Goal: Browse casually: Explore the website without a specific task or goal

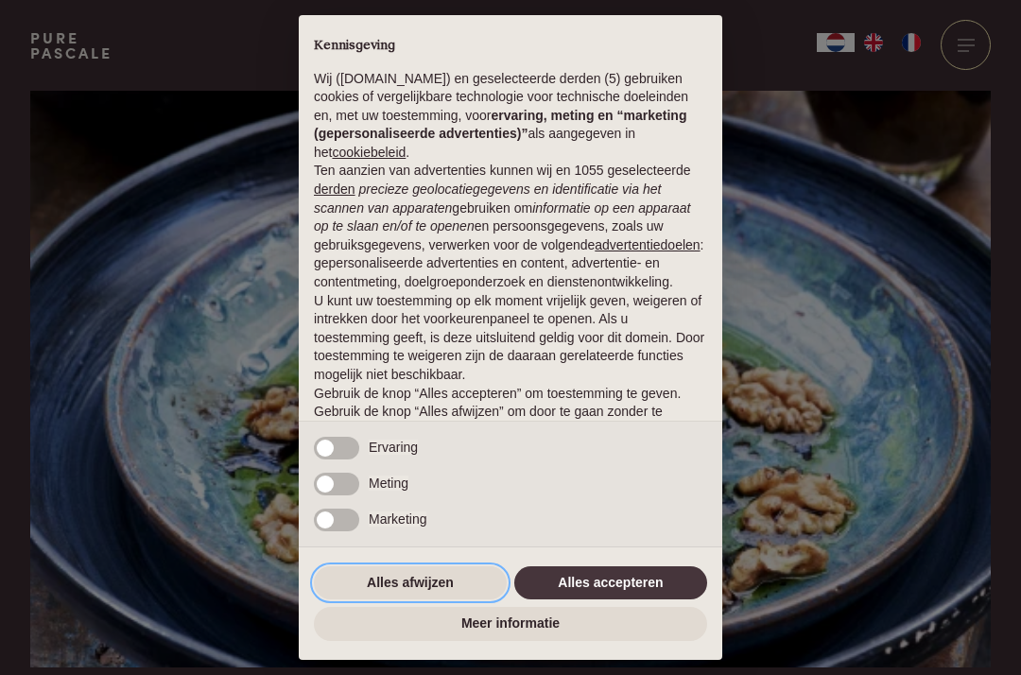
click at [449, 583] on button "Alles afwijzen" at bounding box center [410, 583] width 193 height 34
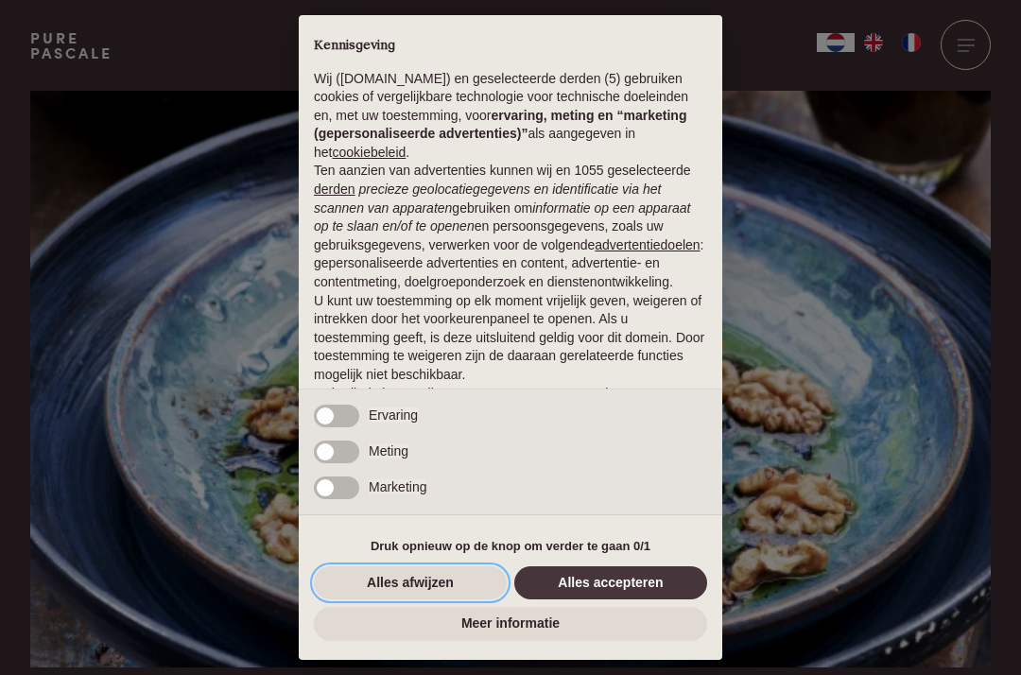
scroll to position [72, 0]
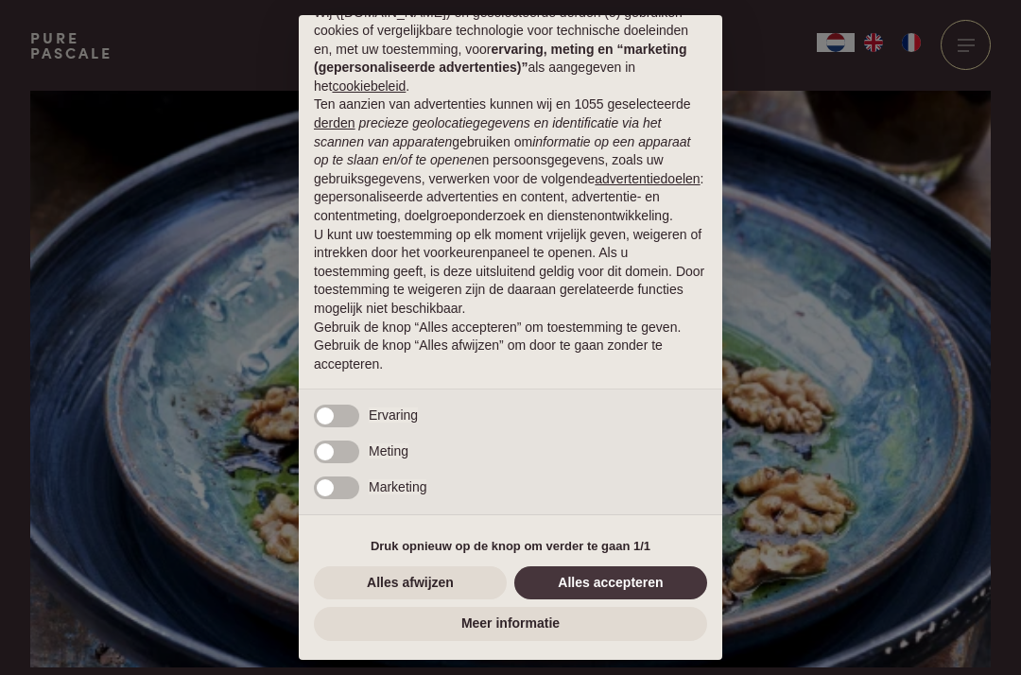
click at [835, 319] on div "× Kennisgeving Wij (purepascale.com) en geselecteerde derden (5) gebruiken cook…" at bounding box center [510, 337] width 1021 height 675
click at [977, 54] on div "× Kennisgeving Wij (purepascale.com) en geselecteerde derden (5) gebruiken cook…" at bounding box center [510, 337] width 1021 height 675
click at [972, 46] on div "× Kennisgeving Wij (purepascale.com) en geselecteerde derden (5) gebruiken cook…" at bounding box center [510, 337] width 1021 height 675
click at [452, 598] on button "Alles afwijzen" at bounding box center [410, 583] width 193 height 34
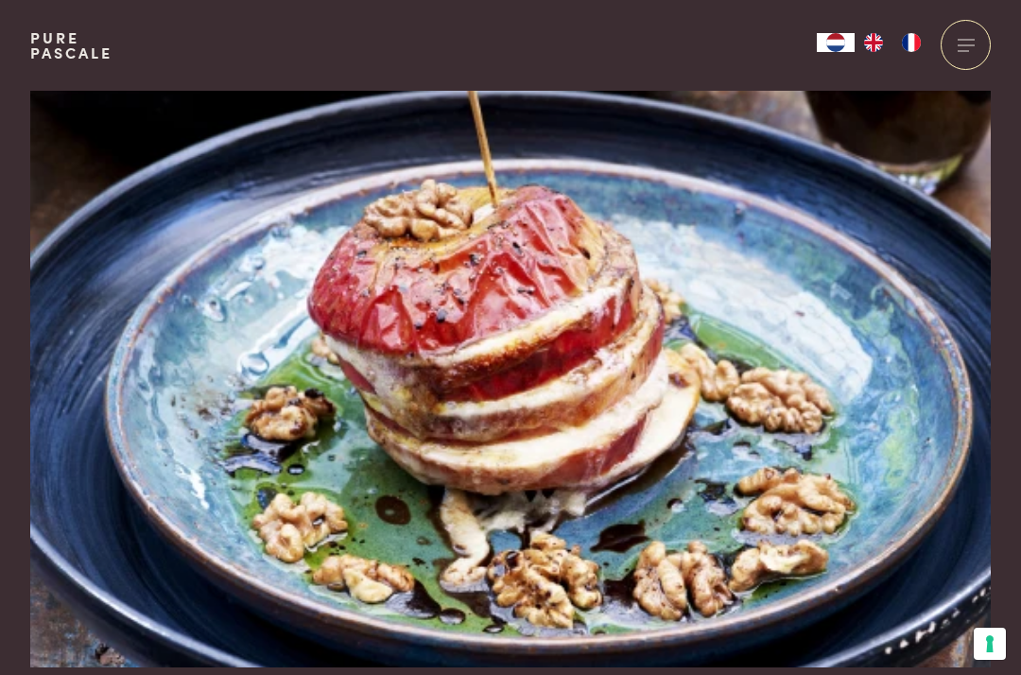
click at [456, 580] on img at bounding box center [510, 379] width 960 height 577
click at [972, 43] on div at bounding box center [966, 45] width 50 height 50
click at [961, 47] on div at bounding box center [966, 45] width 50 height 50
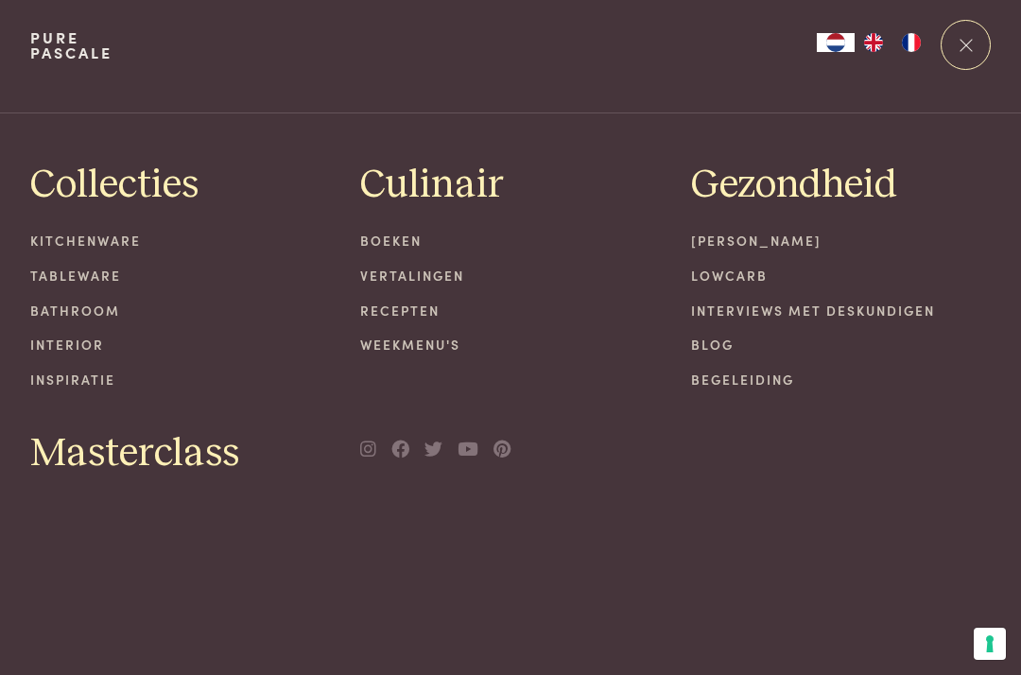
click at [969, 38] on div at bounding box center [966, 45] width 50 height 50
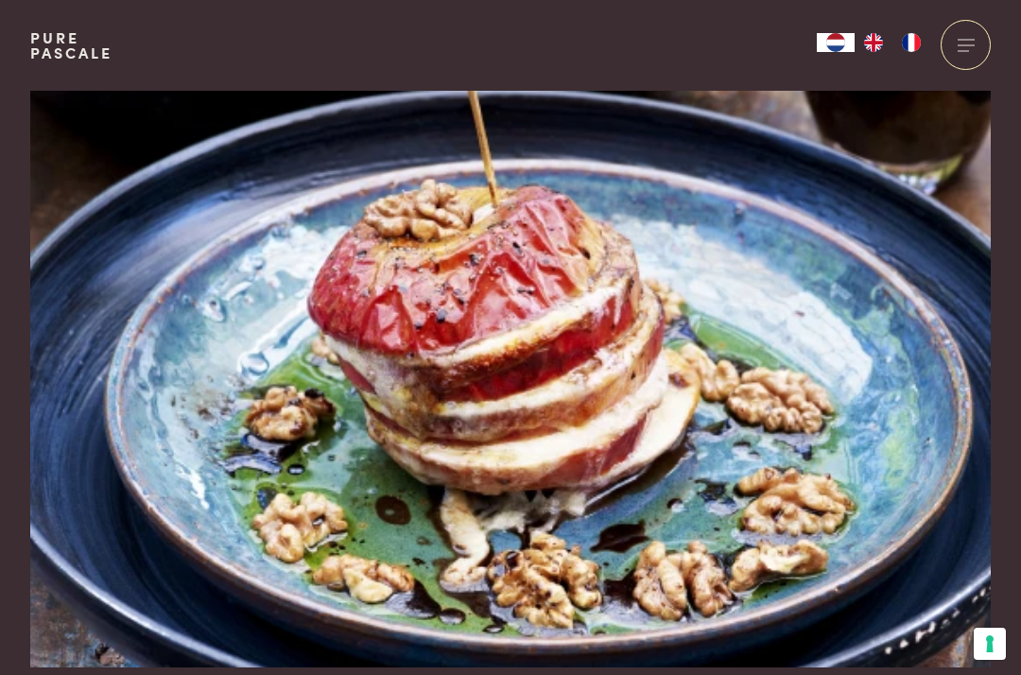
click at [964, 46] on div at bounding box center [966, 45] width 50 height 50
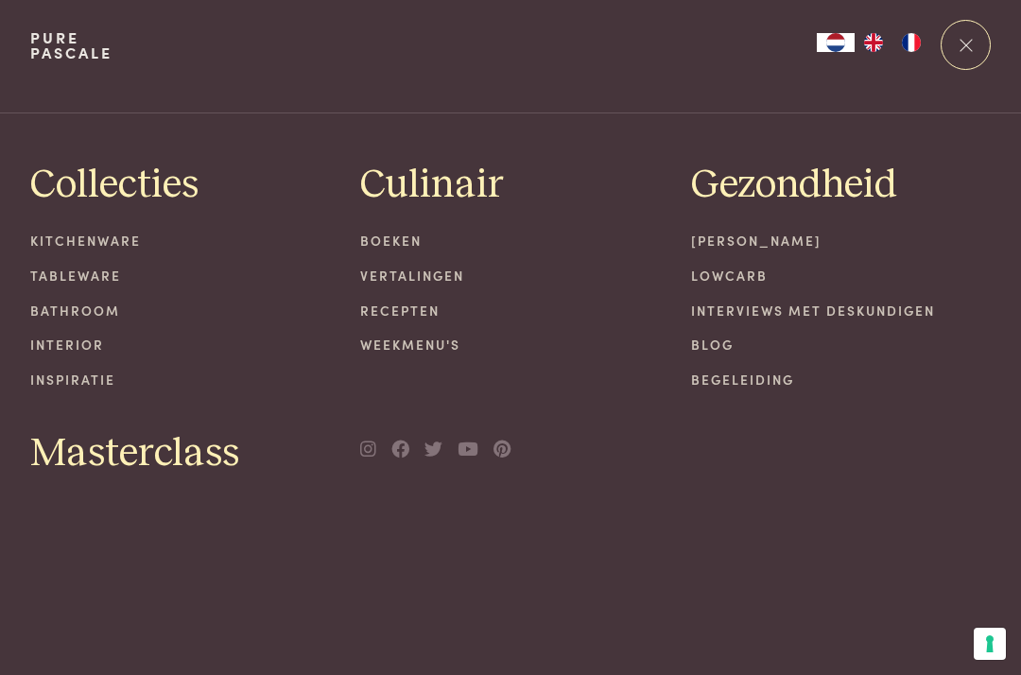
click at [964, 44] on span at bounding box center [966, 44] width 17 height 1
